Goal: Book appointment/travel/reservation

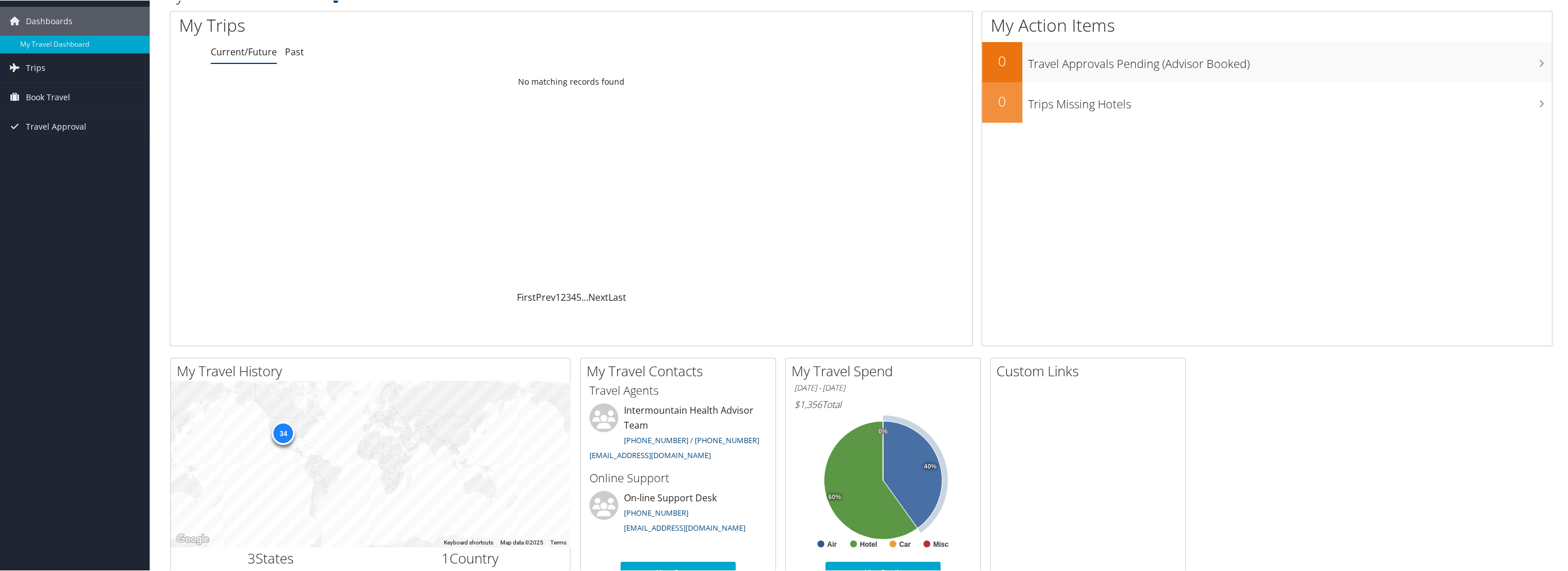
scroll to position [71, 0]
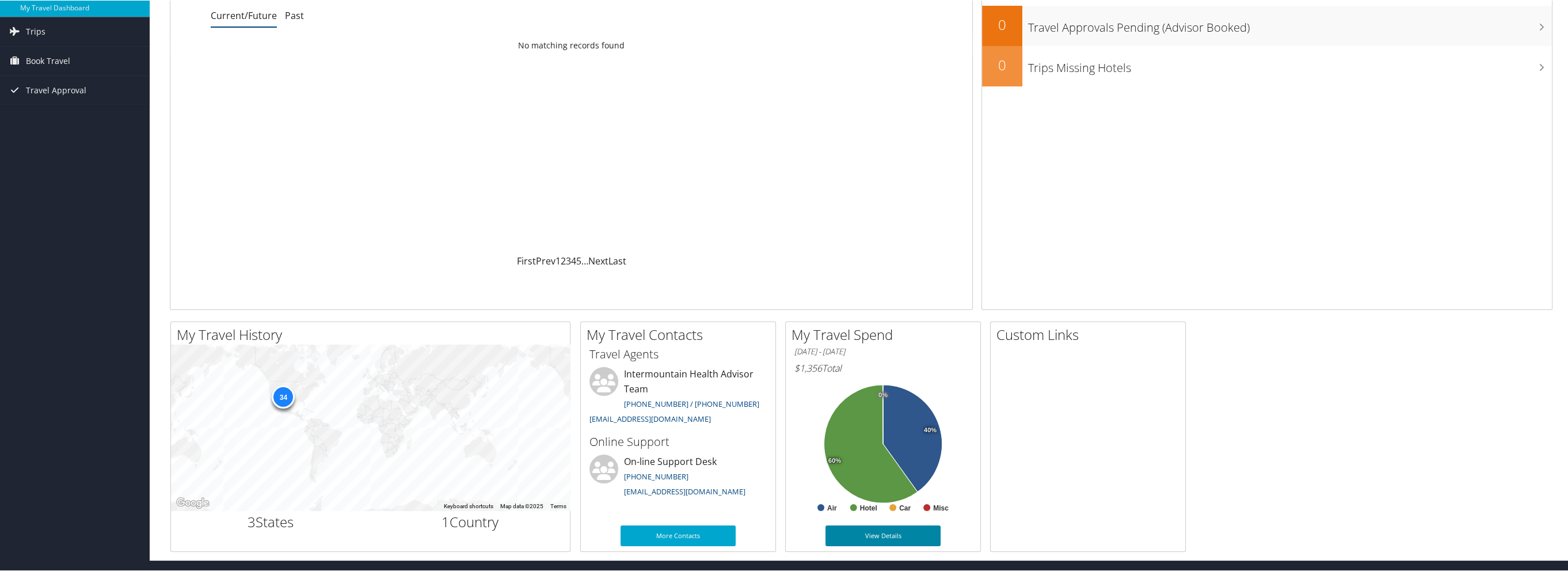
click at [904, 532] on link "View Details" at bounding box center [883, 535] width 115 height 21
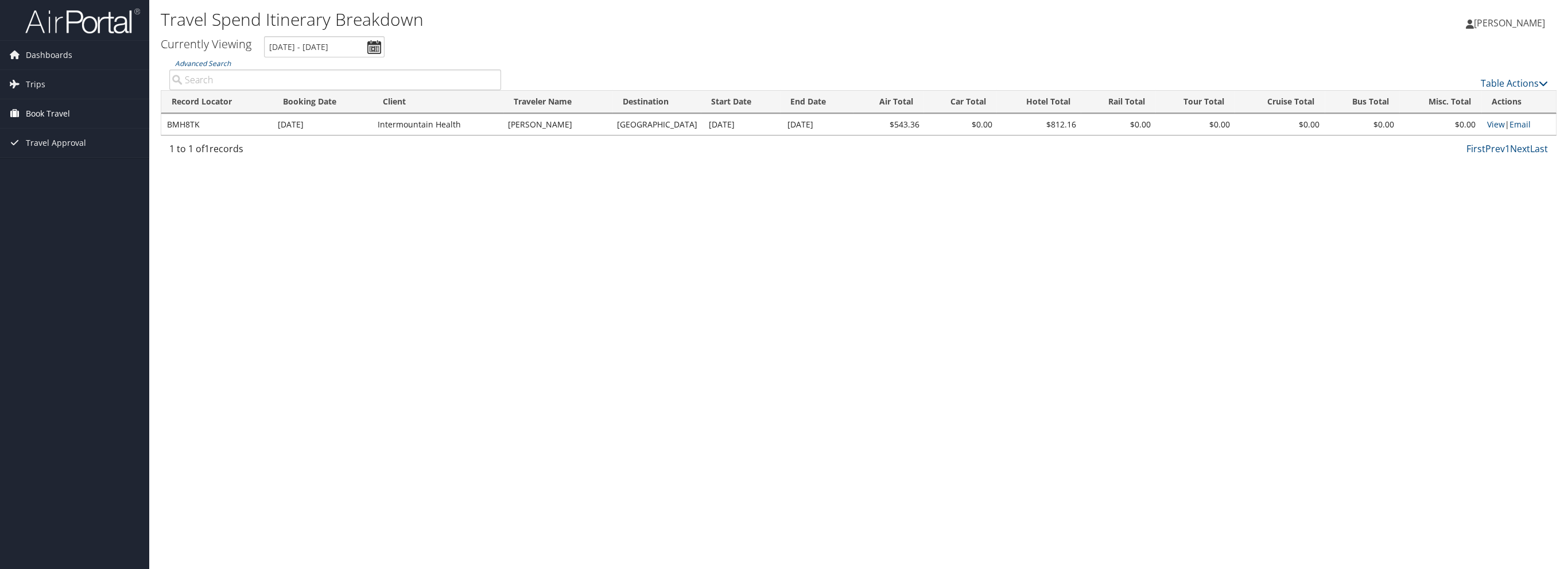
click at [44, 120] on span "Book Travel" at bounding box center [48, 113] width 44 height 29
click at [104, 170] on link "Book/Manage Online Trips" at bounding box center [75, 171] width 149 height 18
